Goal: Task Accomplishment & Management: Use online tool/utility

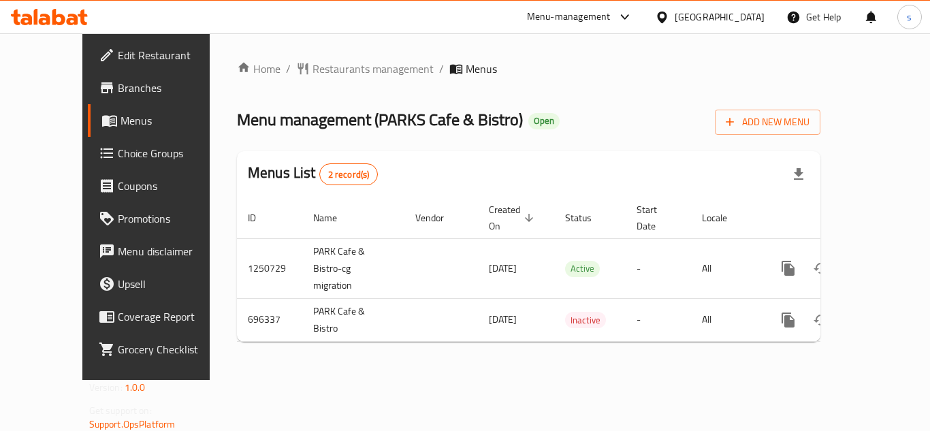
click at [118, 156] on span "Choice Groups" at bounding box center [172, 153] width 109 height 16
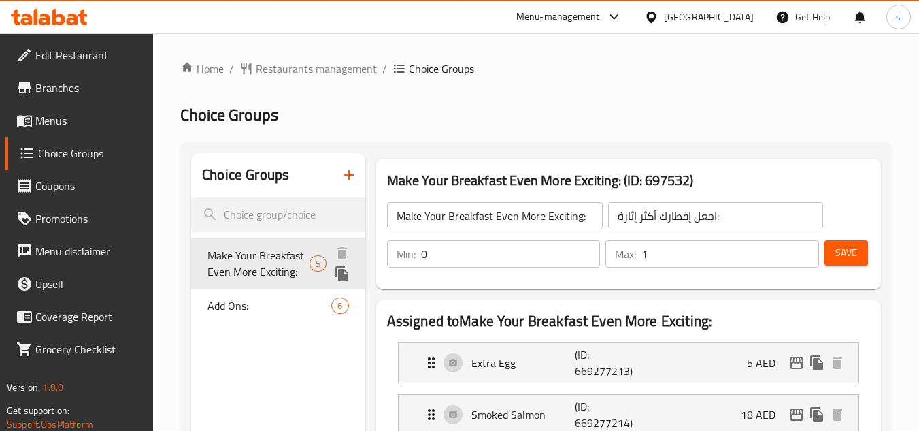
click at [244, 265] on span "Make Your Breakfast Even More Exciting:" at bounding box center [259, 263] width 102 height 33
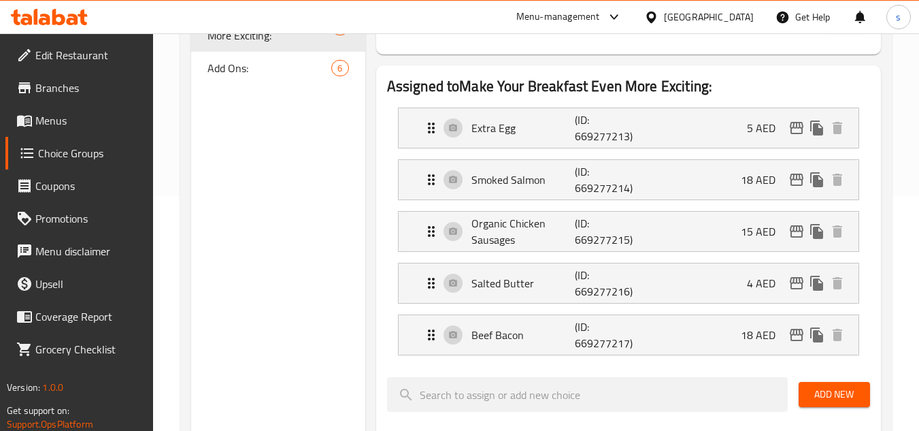
scroll to position [68, 0]
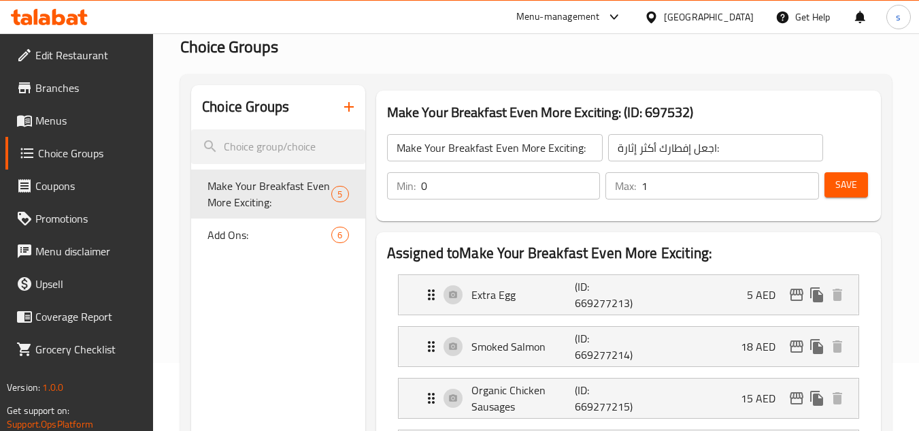
click at [233, 248] on div "Add Ons: 6" at bounding box center [278, 234] width 174 height 33
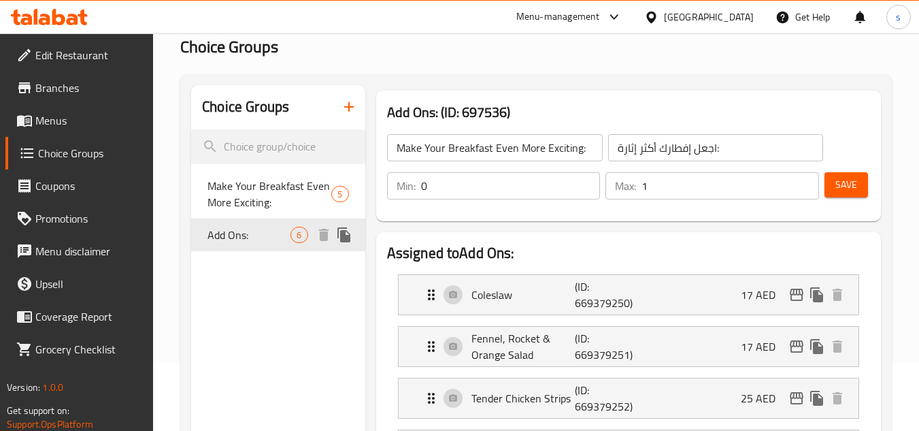
type input "Add Ons:"
type input "إضافات:"
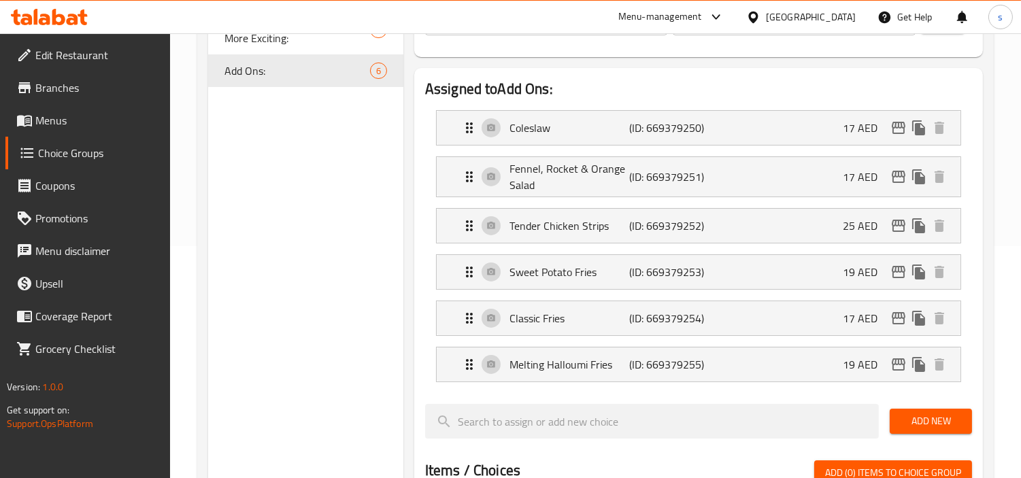
scroll to position [196, 0]
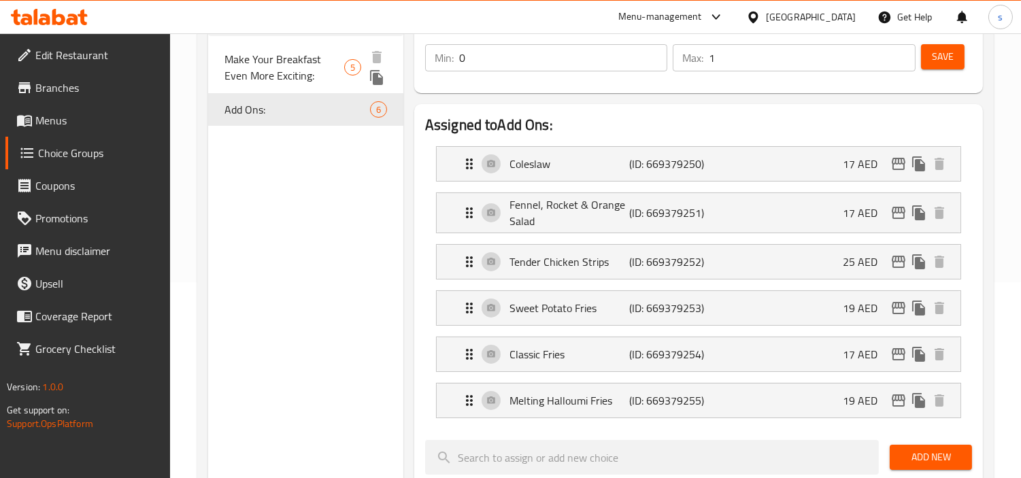
click at [275, 63] on span "Make Your Breakfast Even More Exciting:" at bounding box center [285, 67] width 120 height 33
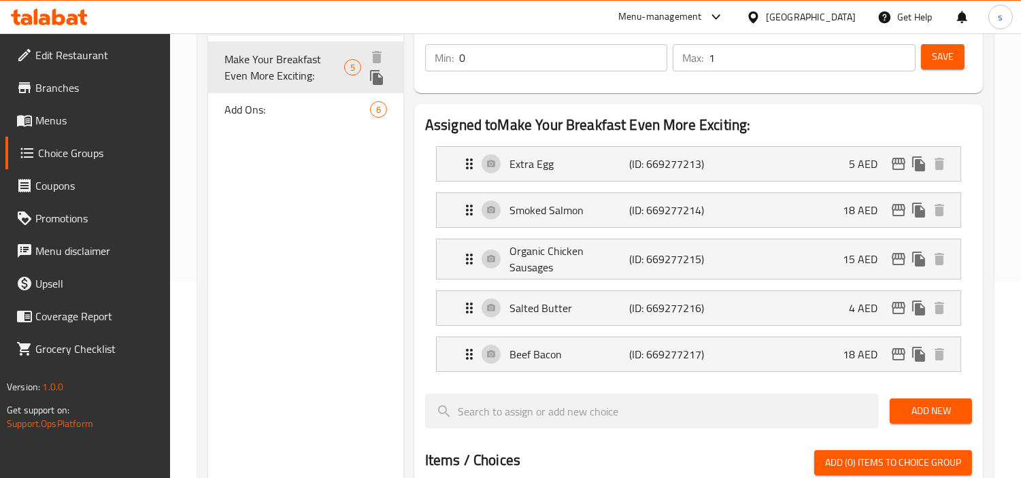
type input "Make Your Breakfast Even More Exciting:"
type input "اجعل إفطارك أكثر إثارة:"
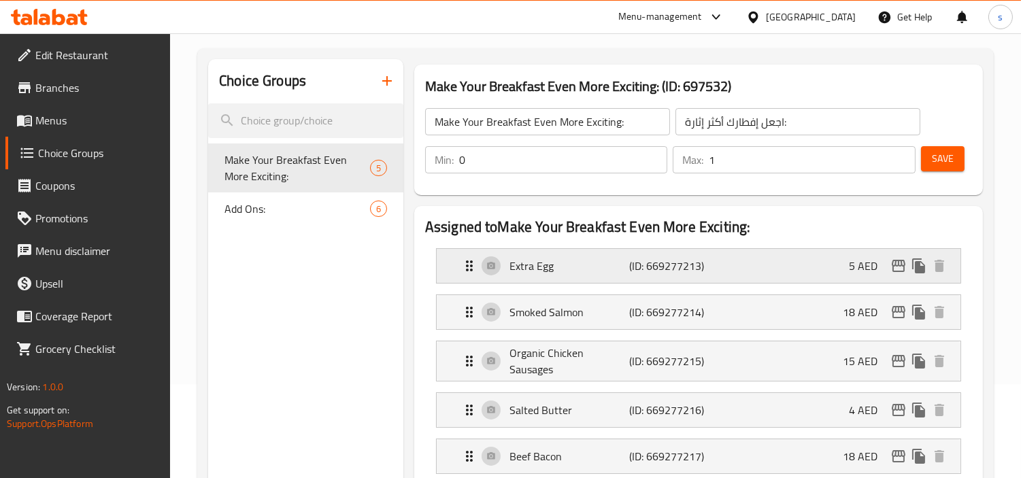
scroll to position [120, 0]
